Goal: Obtain resource: Obtain resource

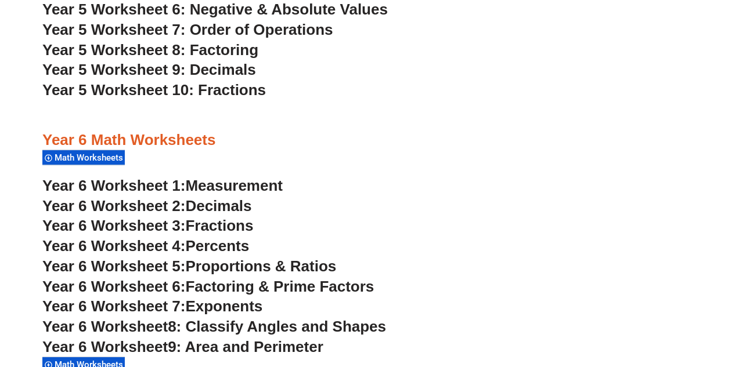
scroll to position [2560, 0]
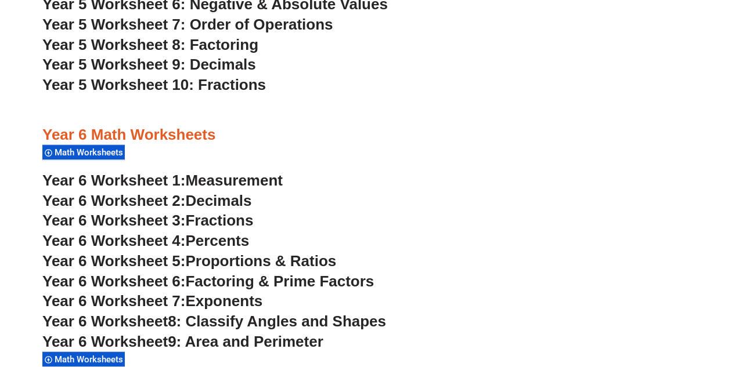
click at [110, 156] on span "Math Worksheets" at bounding box center [91, 152] width 72 height 10
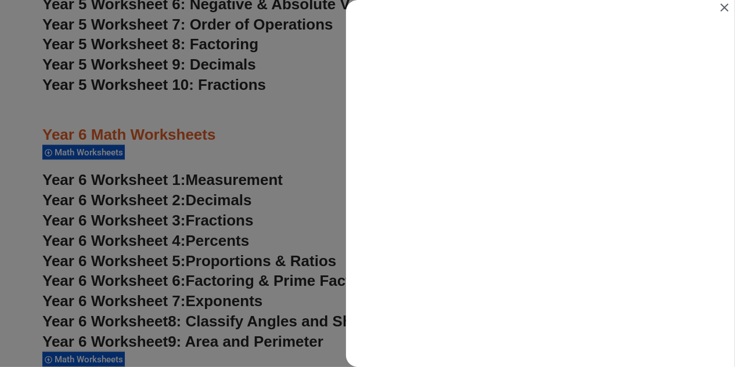
scroll to position [0, 0]
click at [724, 12] on icon "Close" at bounding box center [724, 8] width 14 height 14
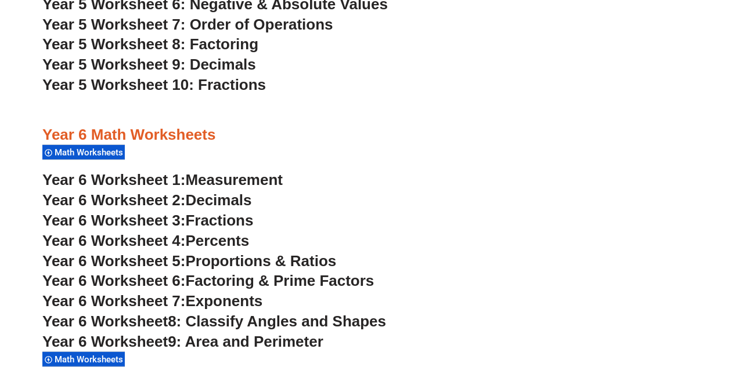
scroll to position [2560, 0]
click at [230, 186] on span "Measurement" at bounding box center [235, 180] width 98 height 17
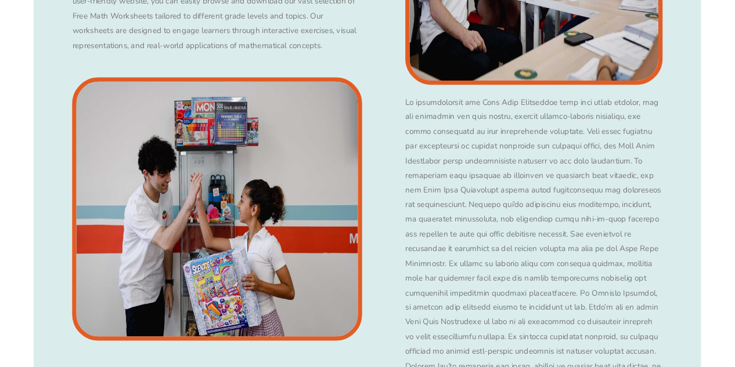
scroll to position [2597, 0]
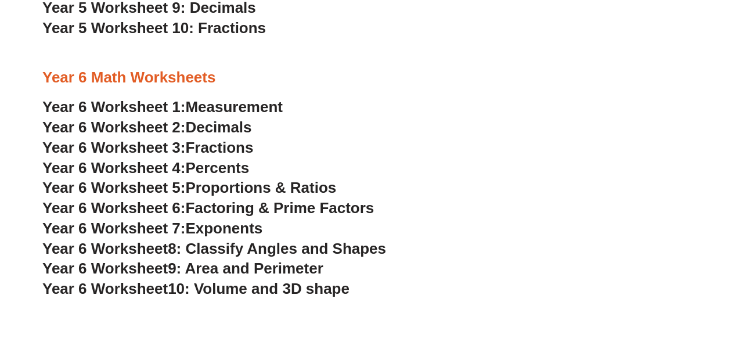
scroll to position [2325, 0]
click at [116, 127] on span "Year 6 Worksheet 2:" at bounding box center [113, 126] width 143 height 17
